Goal: Task Accomplishment & Management: Use online tool/utility

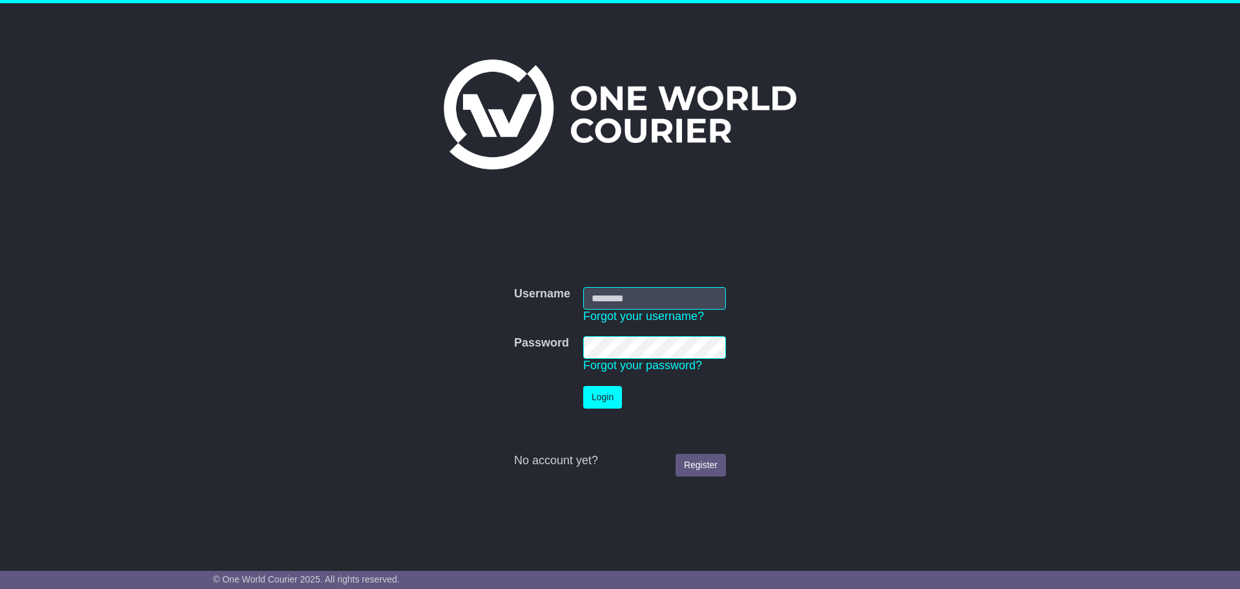
type input "**********"
click at [605, 401] on button "Login" at bounding box center [602, 397] width 39 height 23
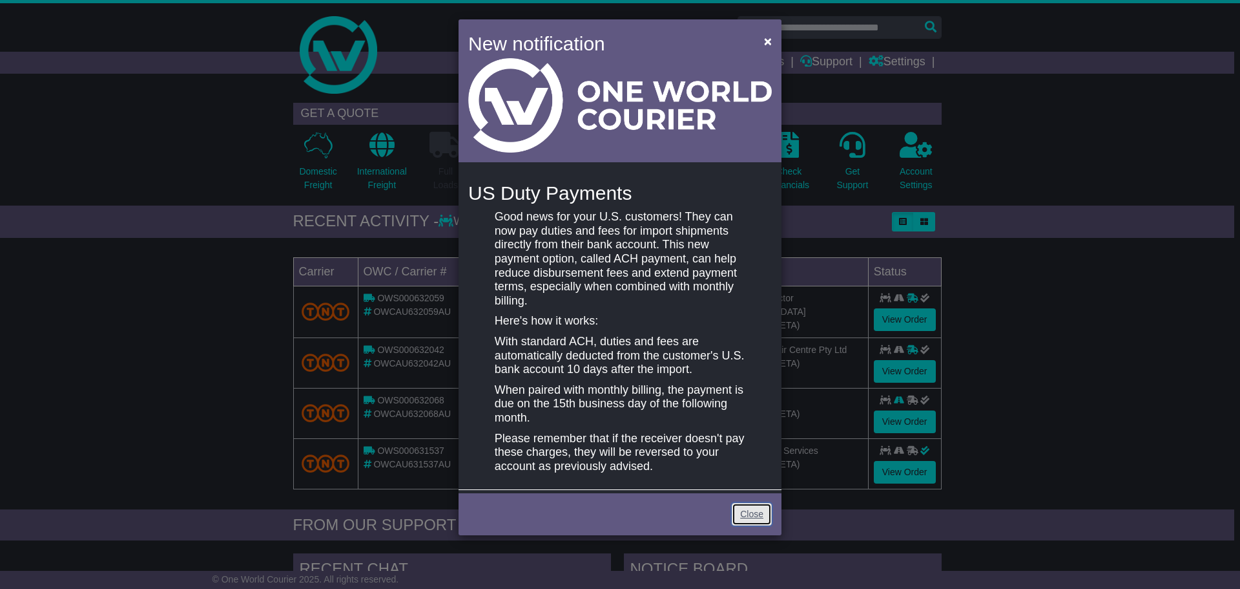
click at [753, 512] on link "Close" at bounding box center [752, 514] width 40 height 23
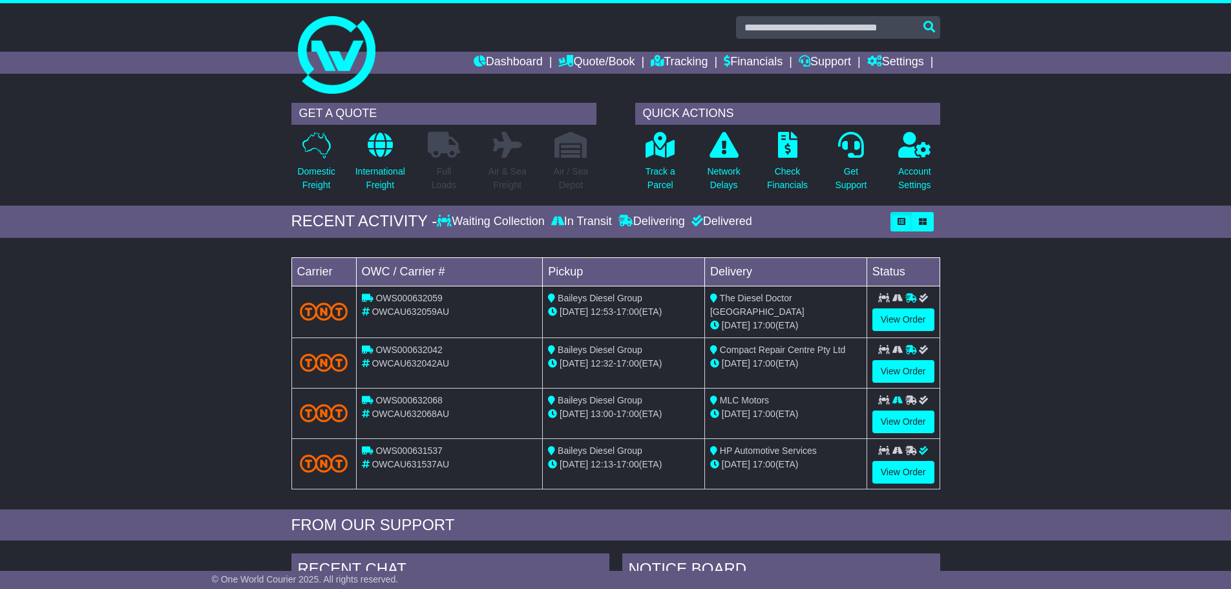
click at [1071, 375] on div "Loading... No bookings found Carrier OWC / Carrier # Pickup Delivery Status OWS…" at bounding box center [615, 376] width 1231 height 265
click at [512, 61] on link "Dashboard" at bounding box center [508, 63] width 69 height 22
click at [1046, 173] on div "GET A QUOTE Domestic Freight International Freight Full Loads Air & Sea Freight…" at bounding box center [615, 150] width 1231 height 109
